Goal: Navigation & Orientation: Find specific page/section

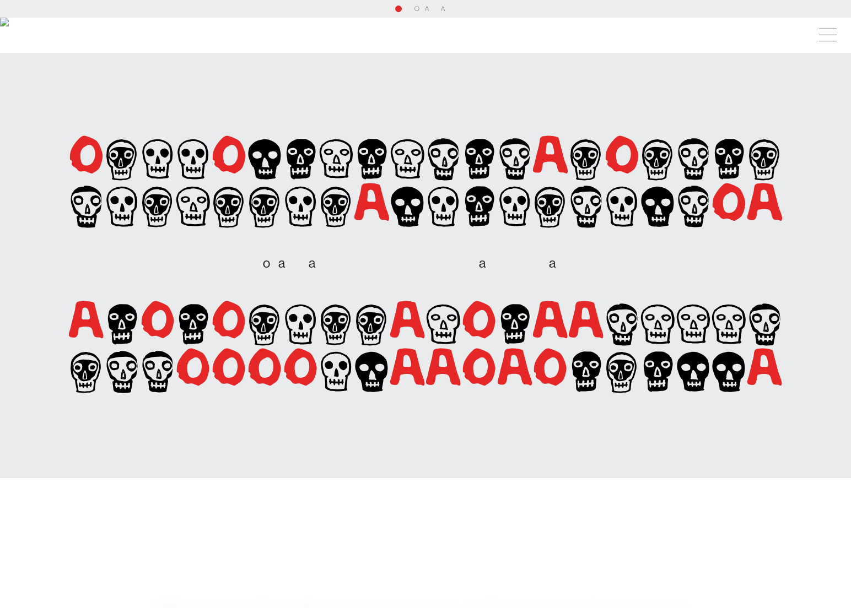
click at [424, 85] on section "[PERSON_NAME] is an independent, full-service advertising agency. b o h a n i s…" at bounding box center [425, 265] width 851 height 425
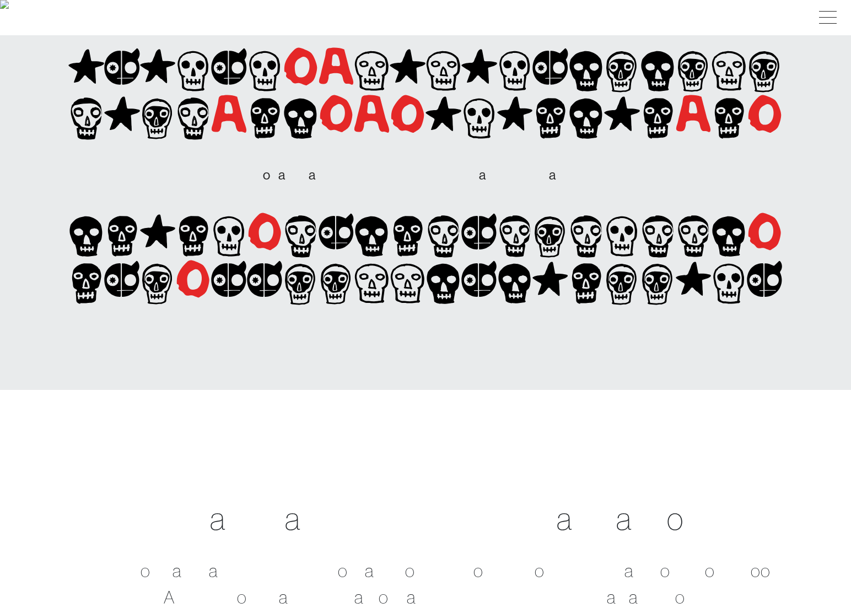
scroll to position [89, 0]
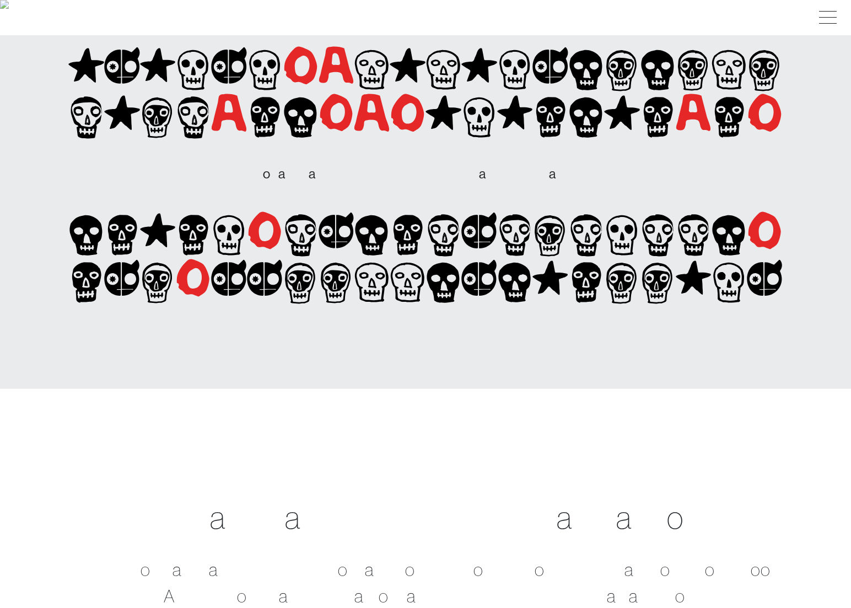
click at [25, 21] on img at bounding box center [17, 17] width 35 height 35
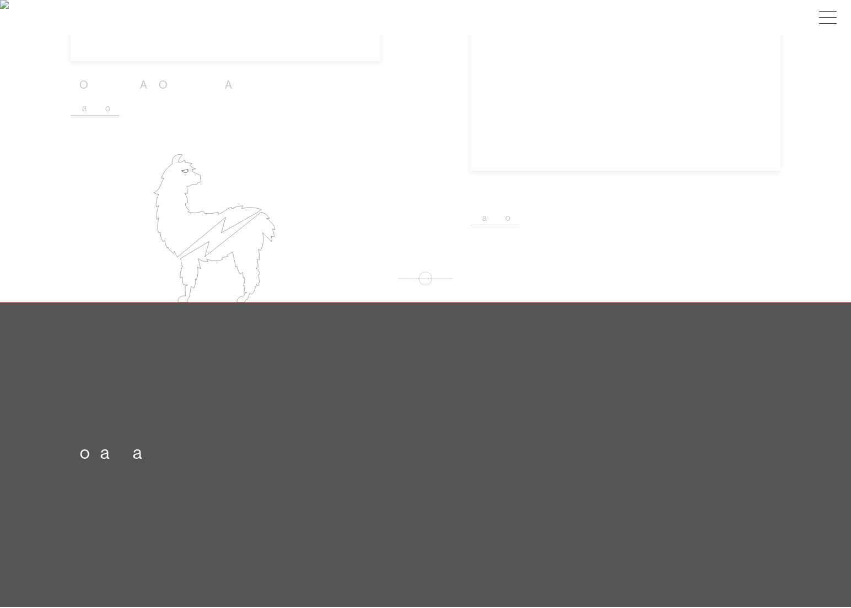
scroll to position [1584, 0]
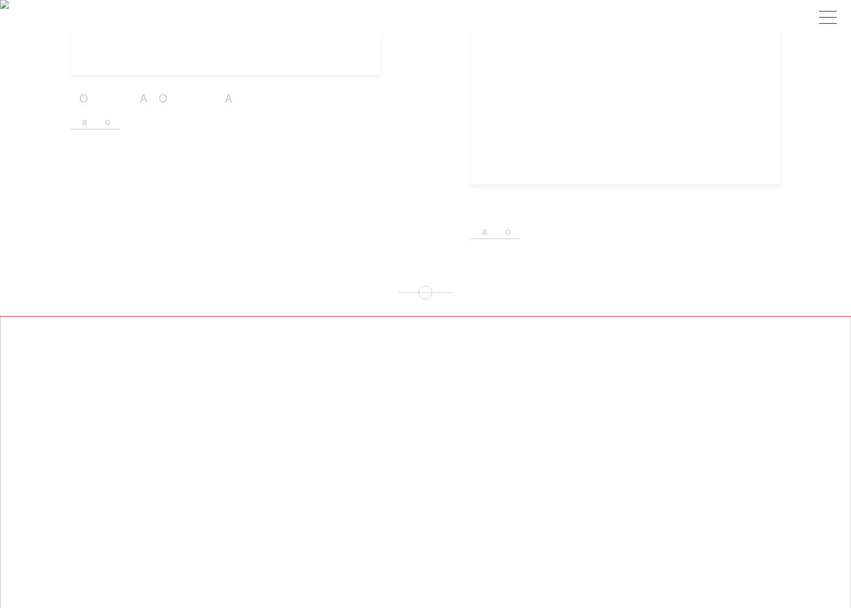
click at [199, 229] on icon at bounding box center [214, 242] width 149 height 149
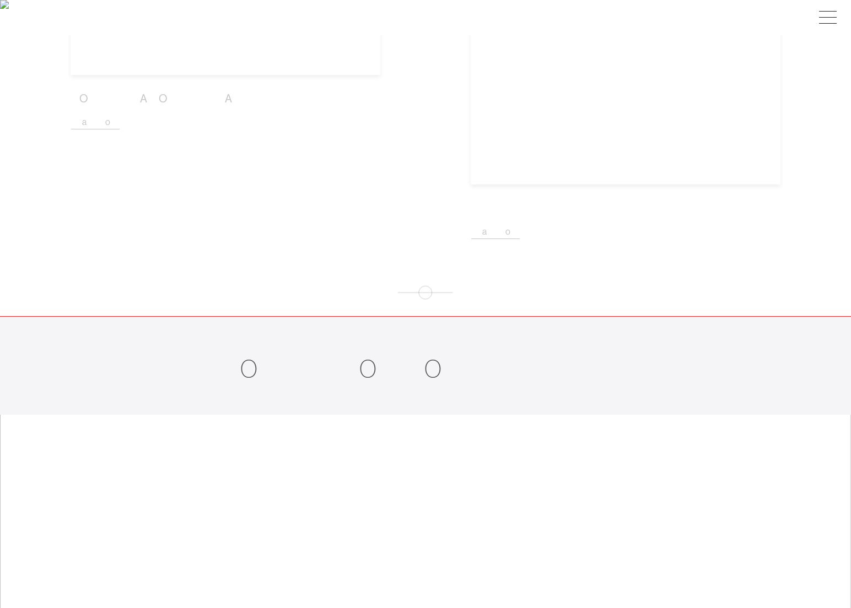
click at [212, 232] on icon at bounding box center [214, 242] width 149 height 149
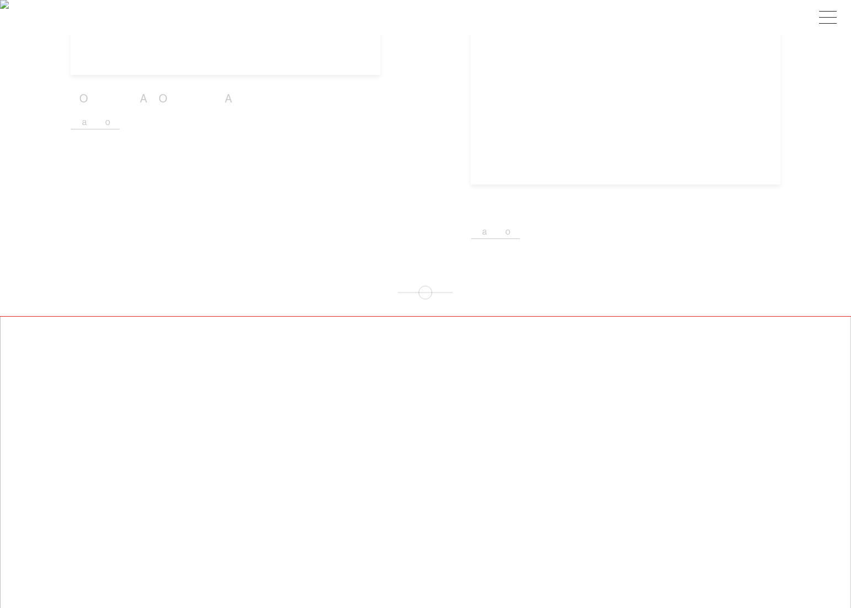
click at [212, 232] on icon at bounding box center [214, 242] width 149 height 149
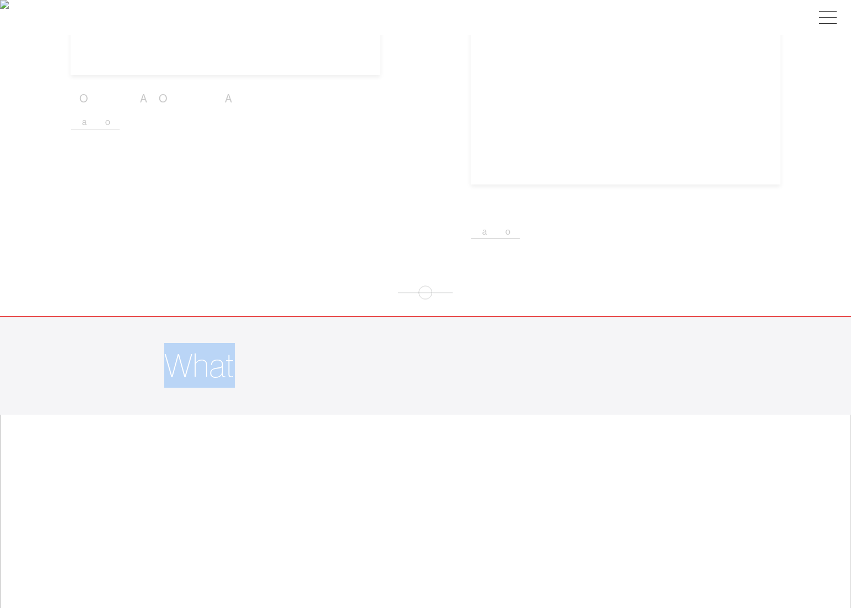
click at [212, 232] on icon at bounding box center [214, 242] width 149 height 149
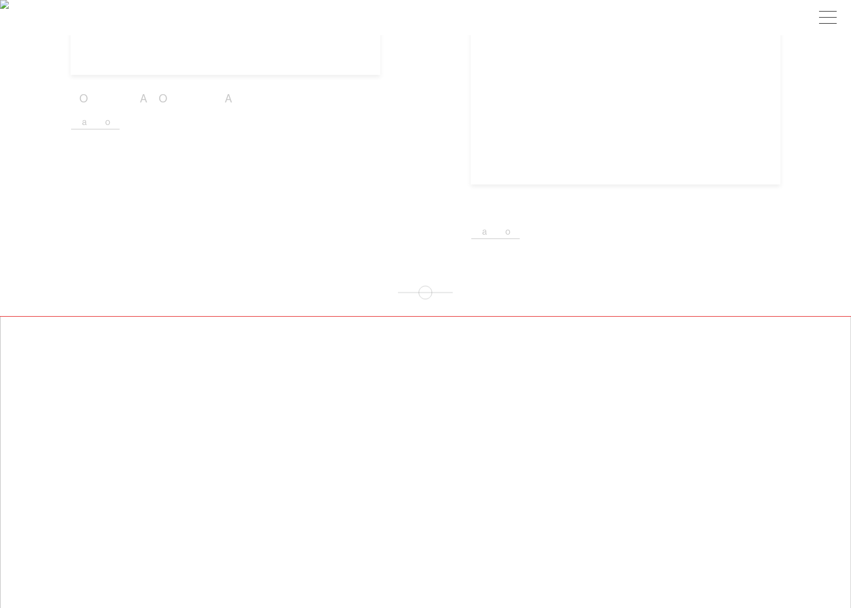
click at [212, 232] on icon at bounding box center [214, 242] width 149 height 149
click at [79, 287] on div at bounding box center [425, 284] width 714 height 63
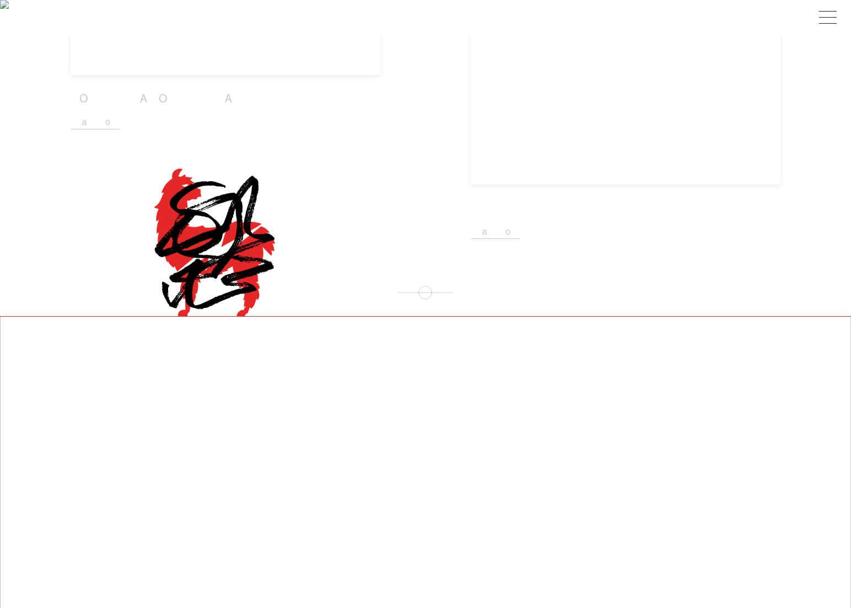
click at [193, 261] on icon at bounding box center [214, 242] width 149 height 149
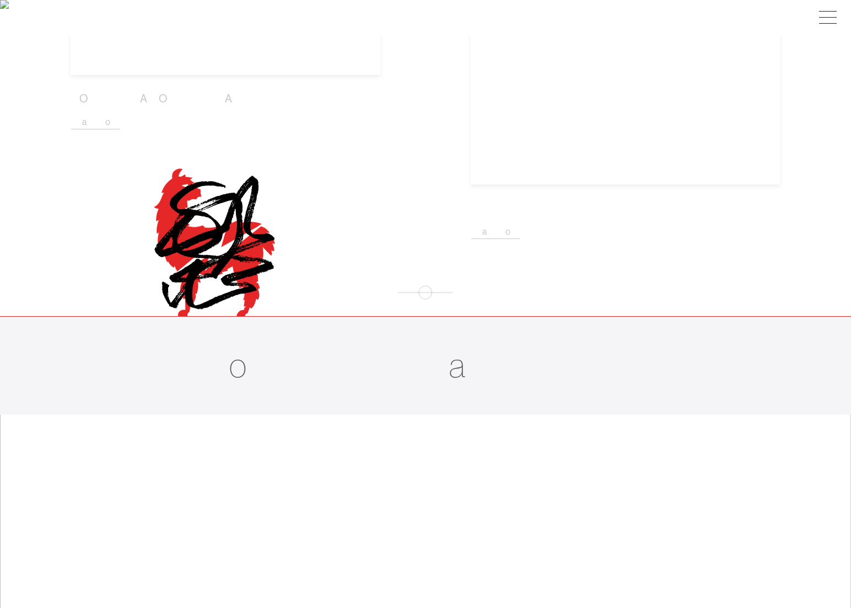
click at [192, 235] on icon at bounding box center [207, 220] width 107 height 102
